Goal: Information Seeking & Learning: Understand process/instructions

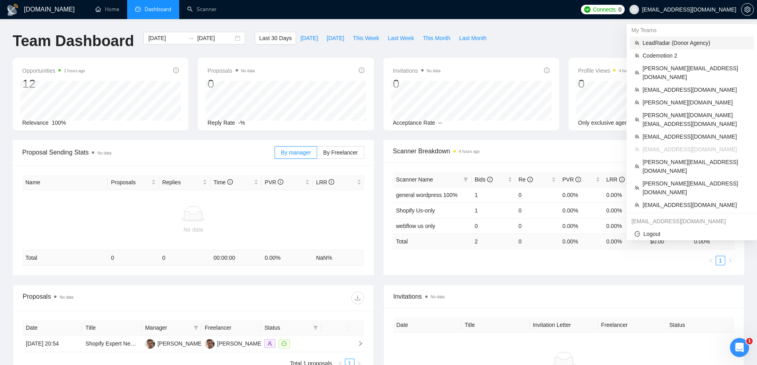
click at [673, 43] on span "LeadRadar (Donor Agency)" at bounding box center [695, 43] width 106 height 9
